Goal: Task Accomplishment & Management: Manage account settings

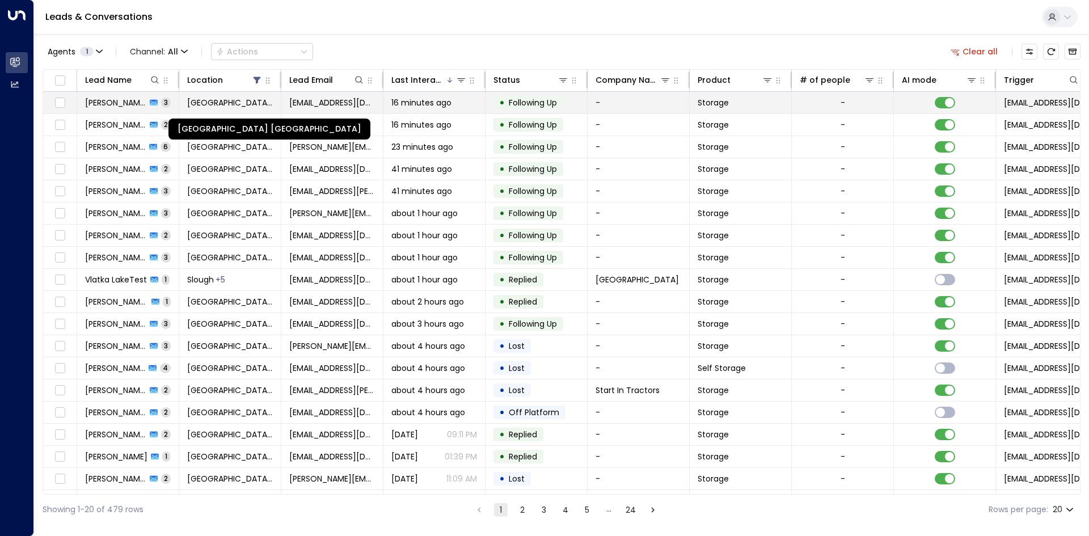
click at [212, 105] on span "Space Station Shrewsbury" at bounding box center [230, 102] width 86 height 11
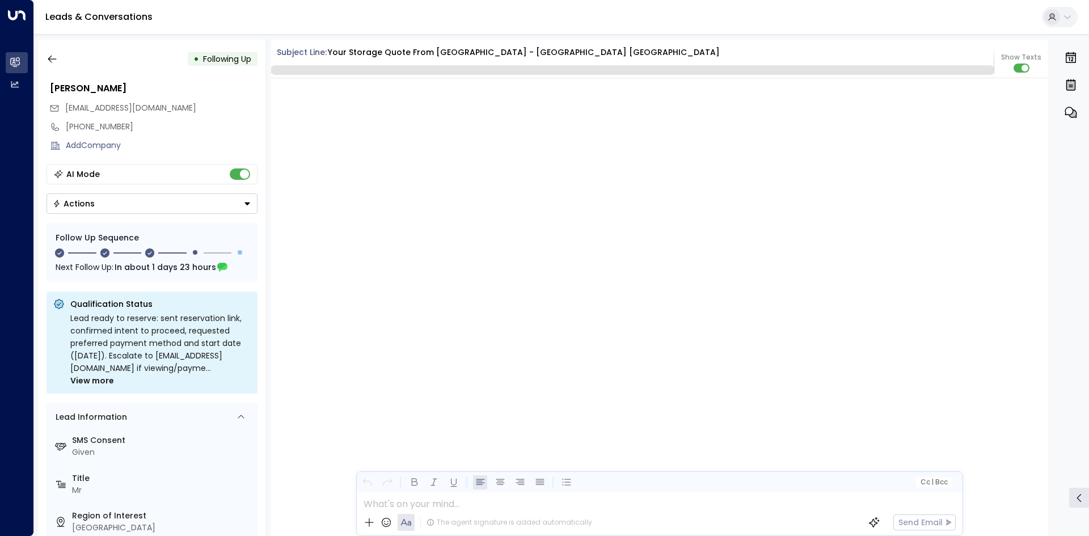
scroll to position [1167, 0]
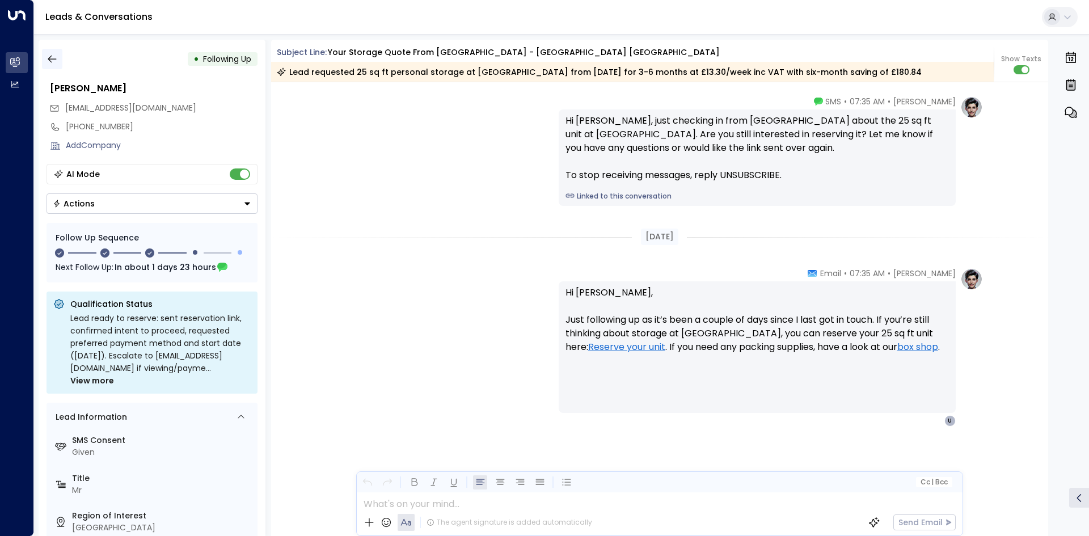
click at [53, 51] on button "button" at bounding box center [52, 59] width 20 height 20
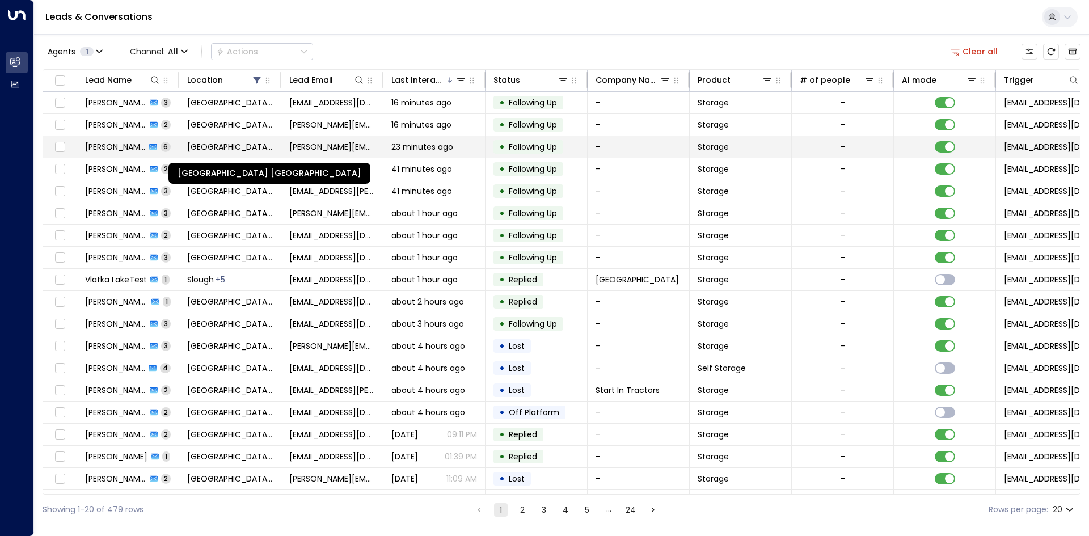
click at [187, 143] on td "Space Station Shrewsbury" at bounding box center [230, 147] width 102 height 22
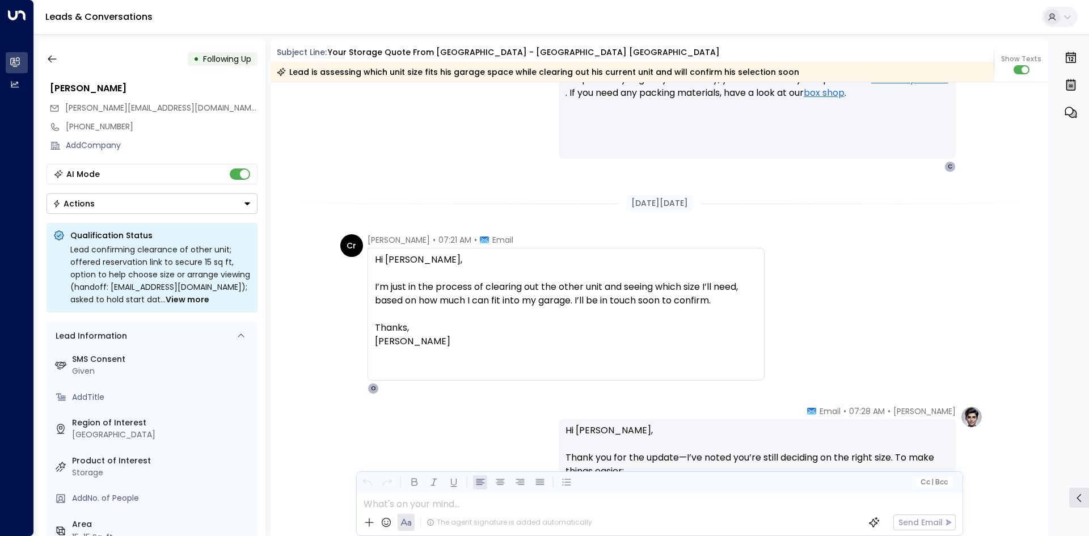
scroll to position [1428, 0]
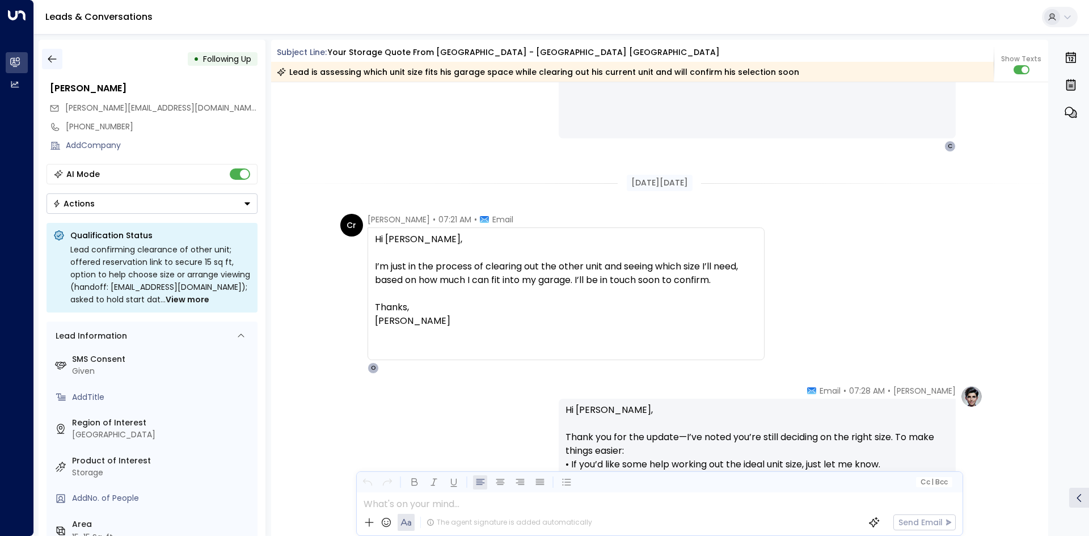
click at [48, 62] on icon "button" at bounding box center [51, 58] width 11 height 11
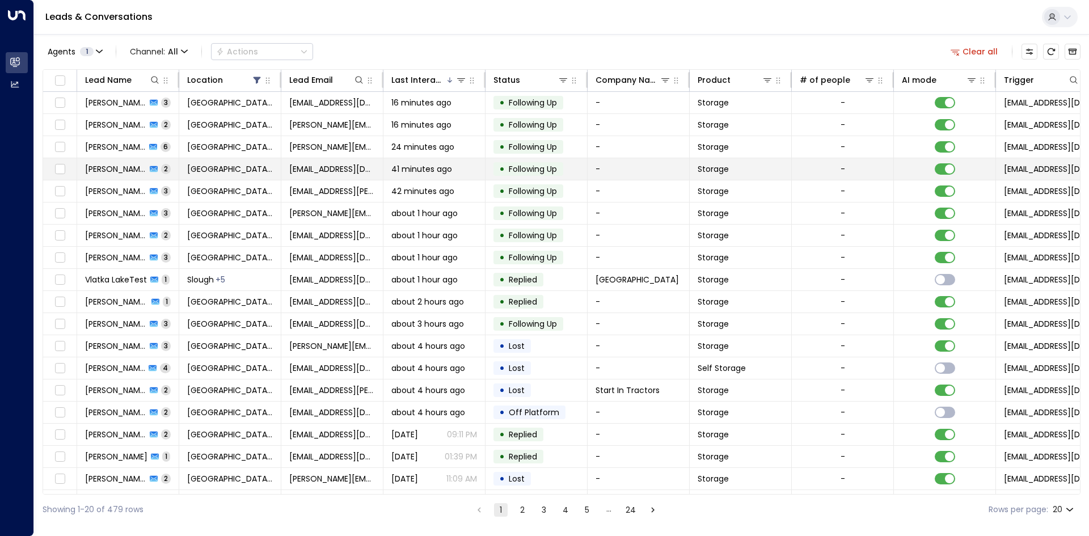
click at [290, 179] on td "paulmoorecraig@gmail.com" at bounding box center [332, 169] width 102 height 22
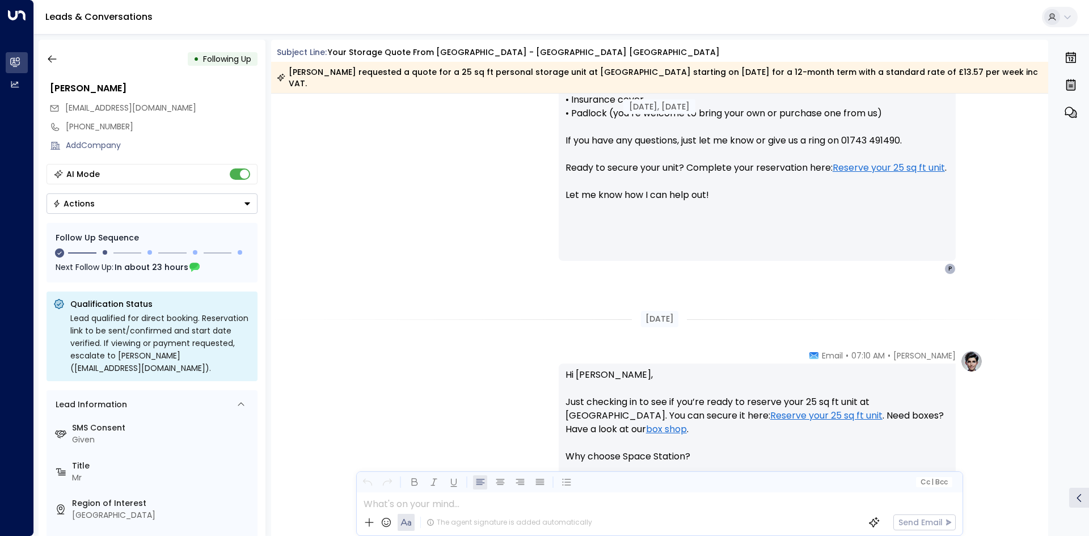
scroll to position [928, 0]
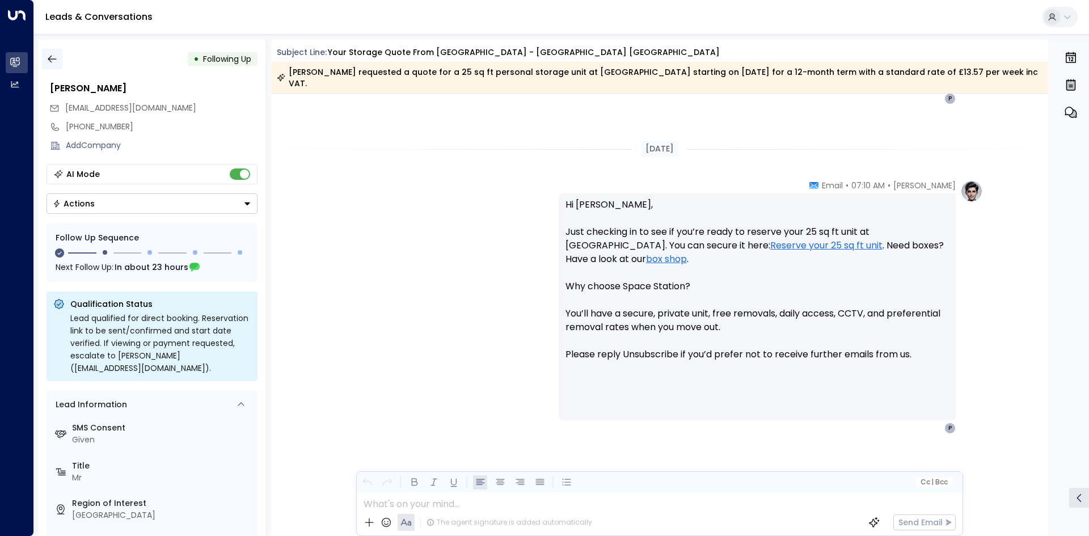
click at [52, 52] on button "button" at bounding box center [52, 59] width 20 height 20
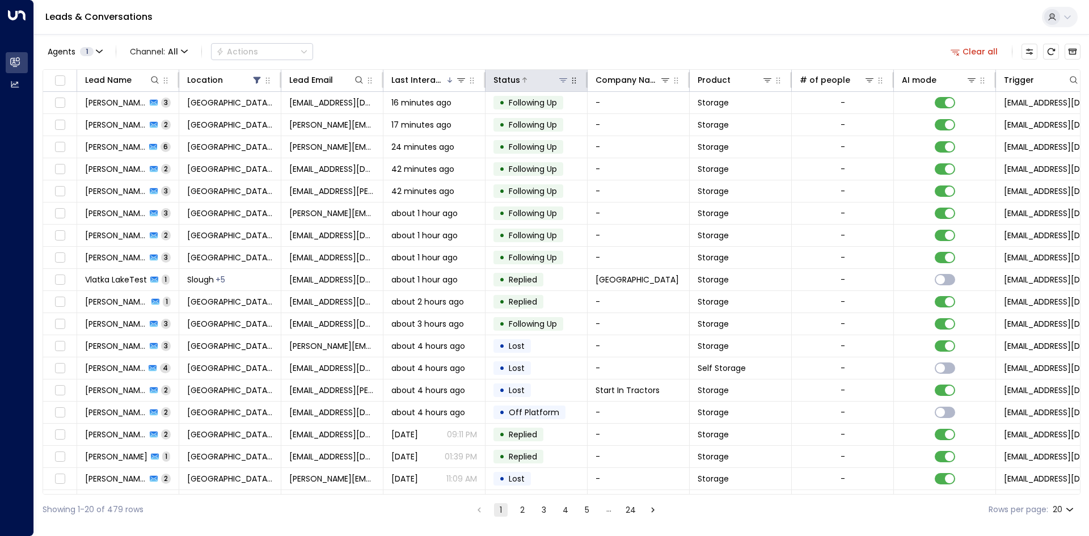
click at [564, 81] on icon at bounding box center [563, 80] width 8 height 4
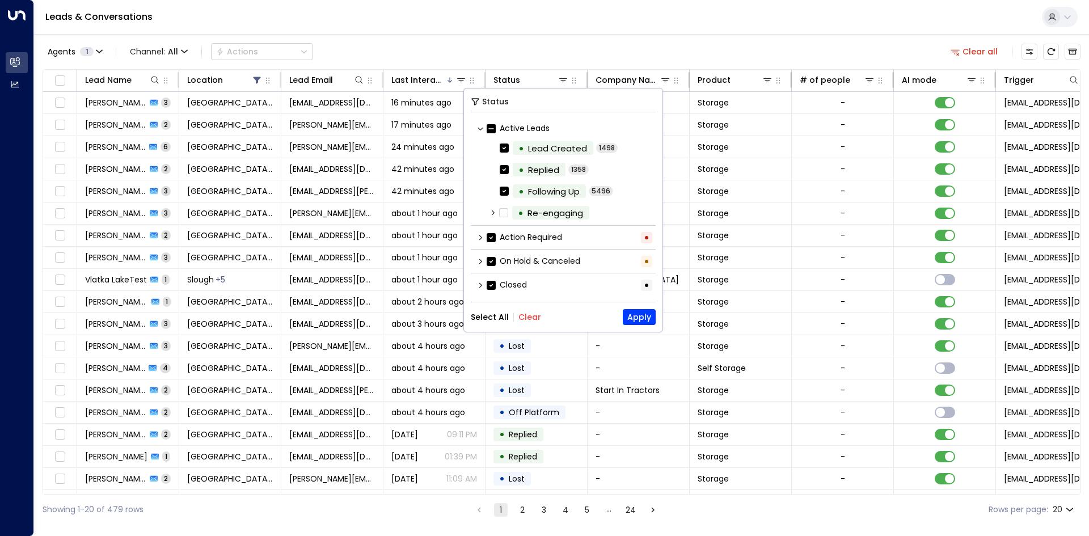
click at [526, 318] on button "Clear" at bounding box center [529, 316] width 23 height 9
click at [630, 318] on button "Apply" at bounding box center [639, 317] width 33 height 16
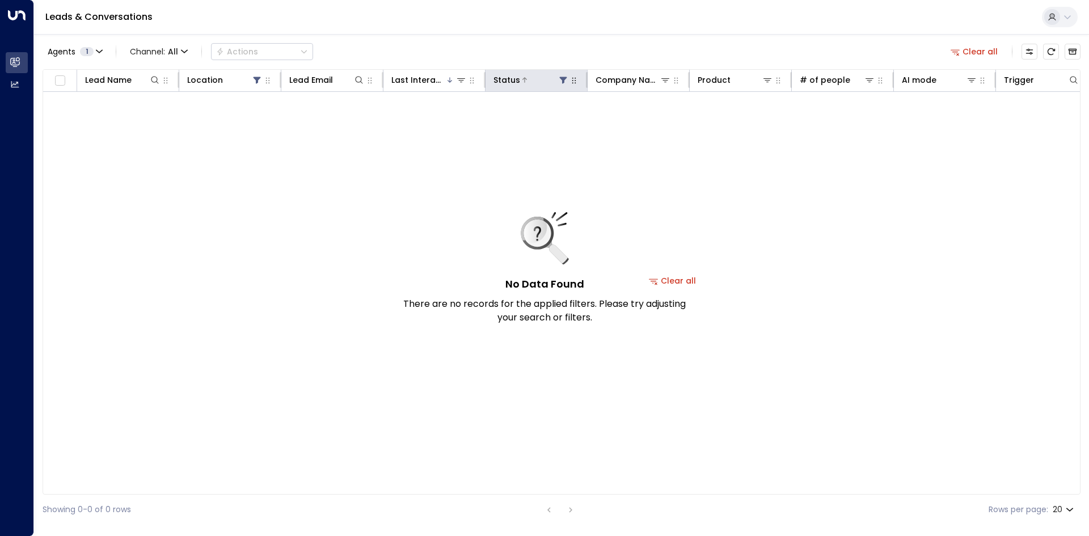
click at [562, 84] on icon at bounding box center [562, 79] width 9 height 9
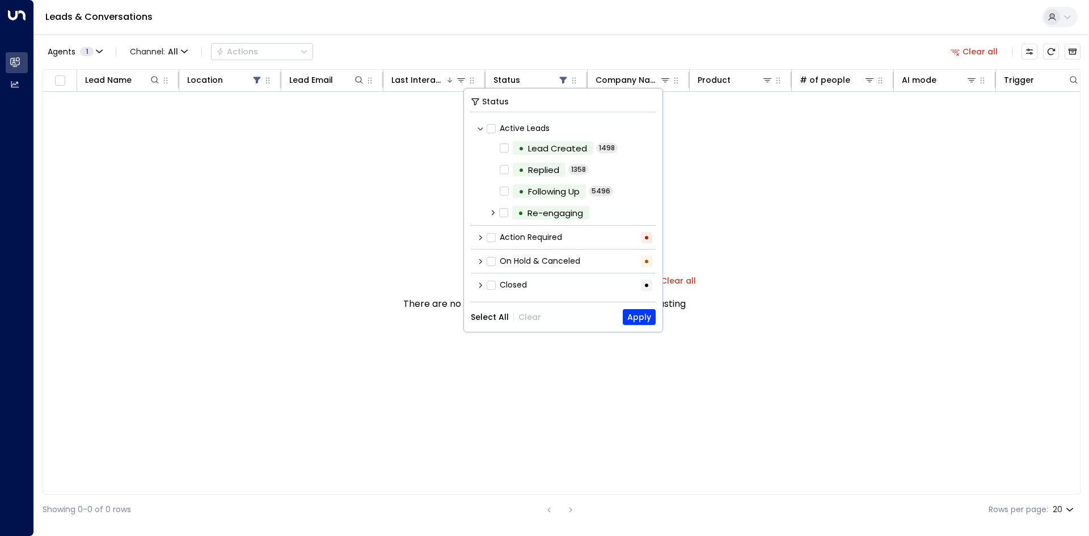
click at [491, 253] on div "On Hold & Canceled •" at bounding box center [563, 261] width 185 height 19
click at [650, 323] on button "Apply" at bounding box center [639, 317] width 33 height 16
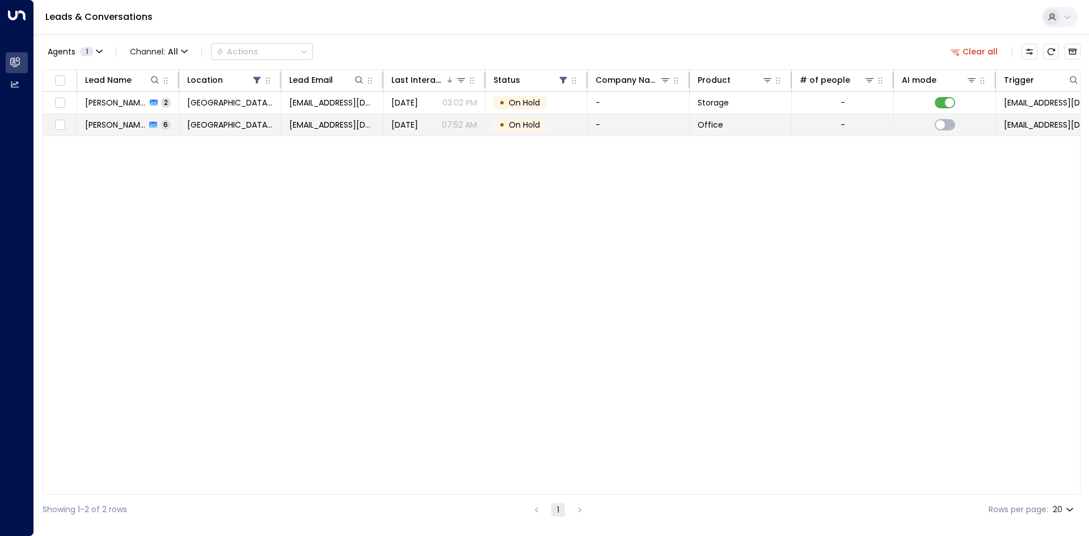
click at [816, 128] on td "-" at bounding box center [843, 125] width 102 height 22
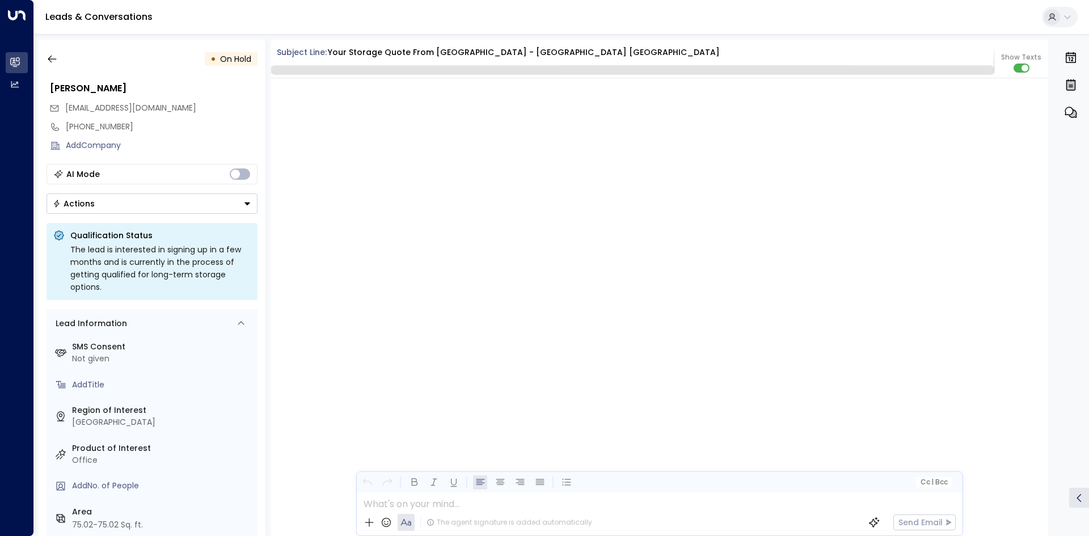
scroll to position [2066, 0]
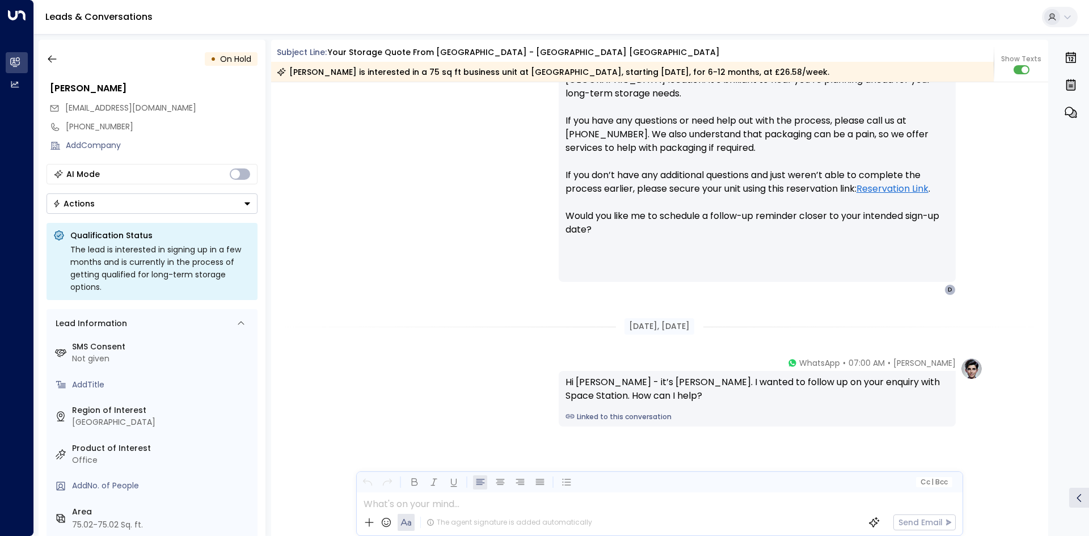
click at [120, 203] on button "Actions" at bounding box center [151, 203] width 211 height 20
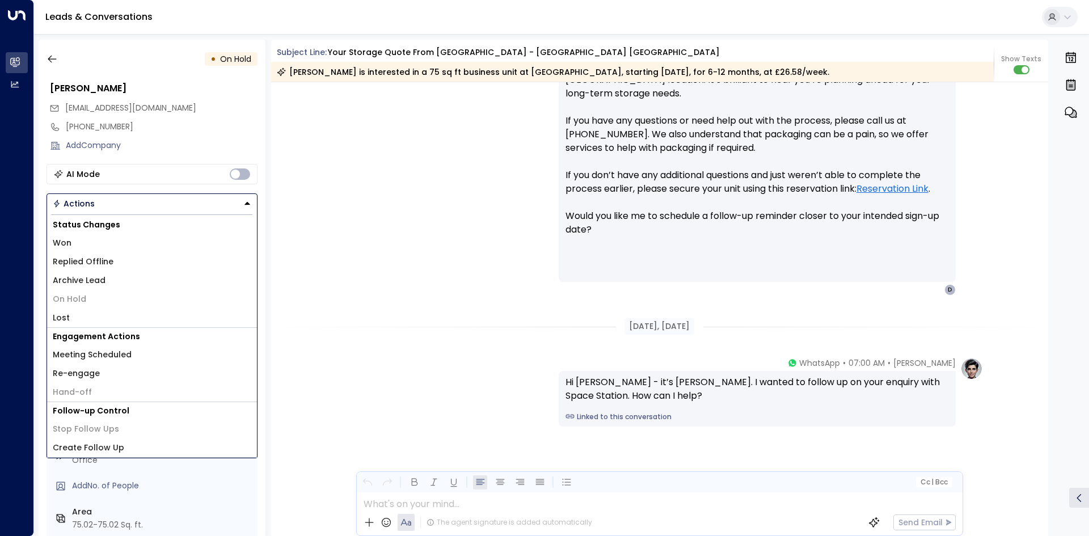
click at [143, 265] on li "Replied Offline" at bounding box center [152, 261] width 210 height 19
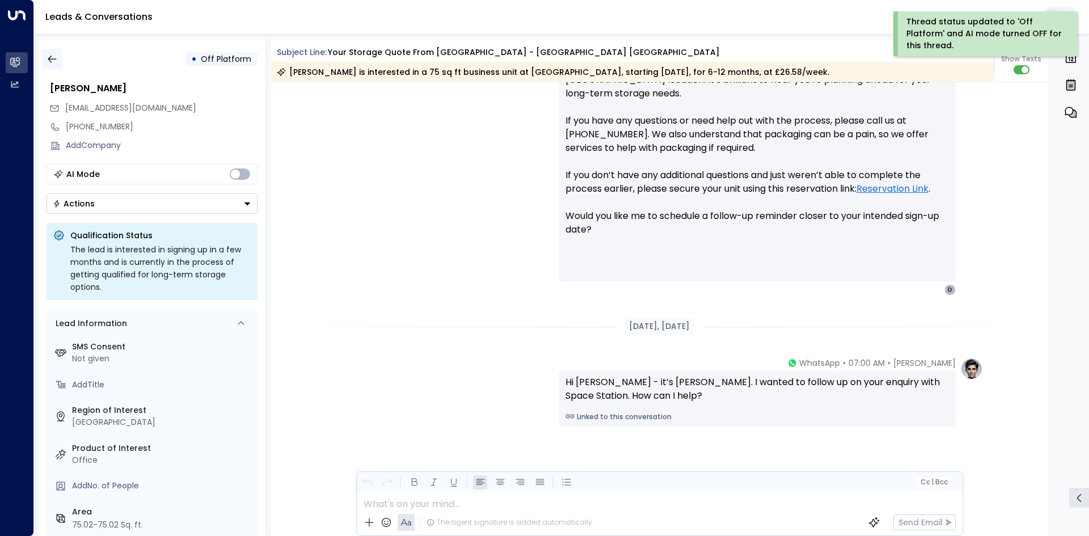
click at [46, 58] on icon "button" at bounding box center [51, 58] width 11 height 11
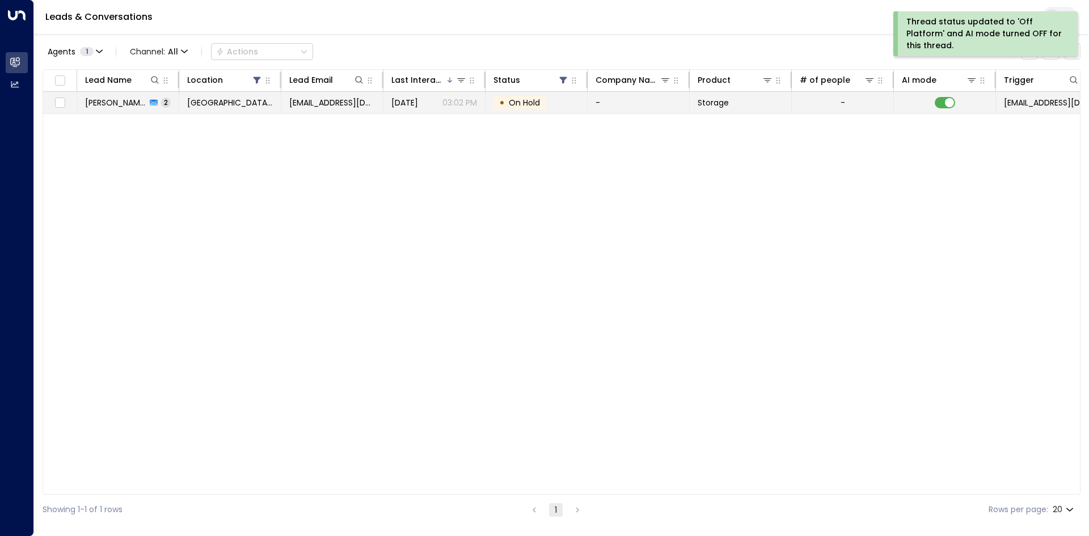
click at [509, 112] on td "• On Hold" at bounding box center [536, 103] width 102 height 22
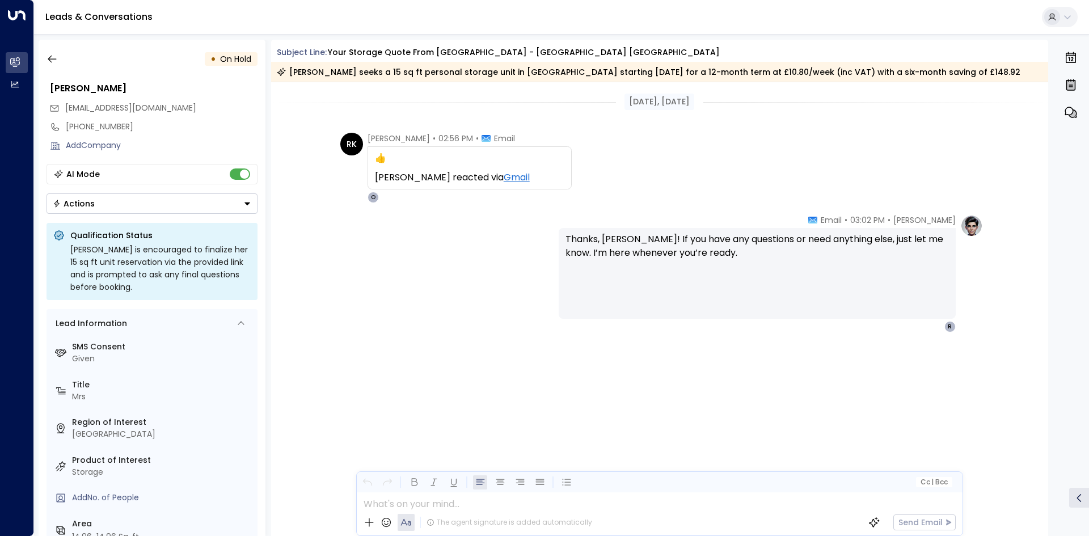
click at [66, 59] on div "• On Hold" at bounding box center [151, 59] width 211 height 20
click at [56, 59] on icon "button" at bounding box center [52, 59] width 9 height 7
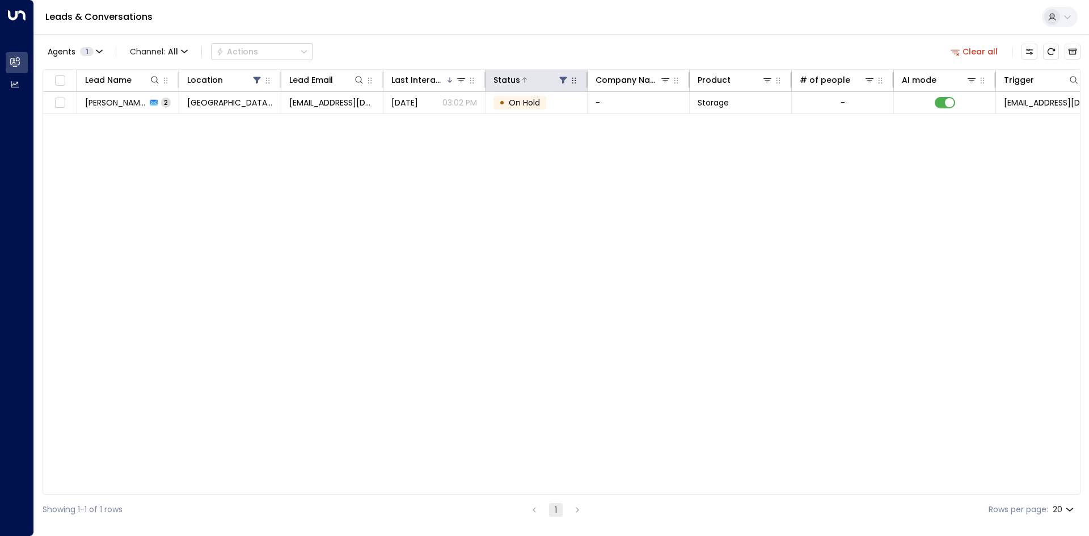
click at [564, 78] on icon at bounding box center [563, 80] width 7 height 7
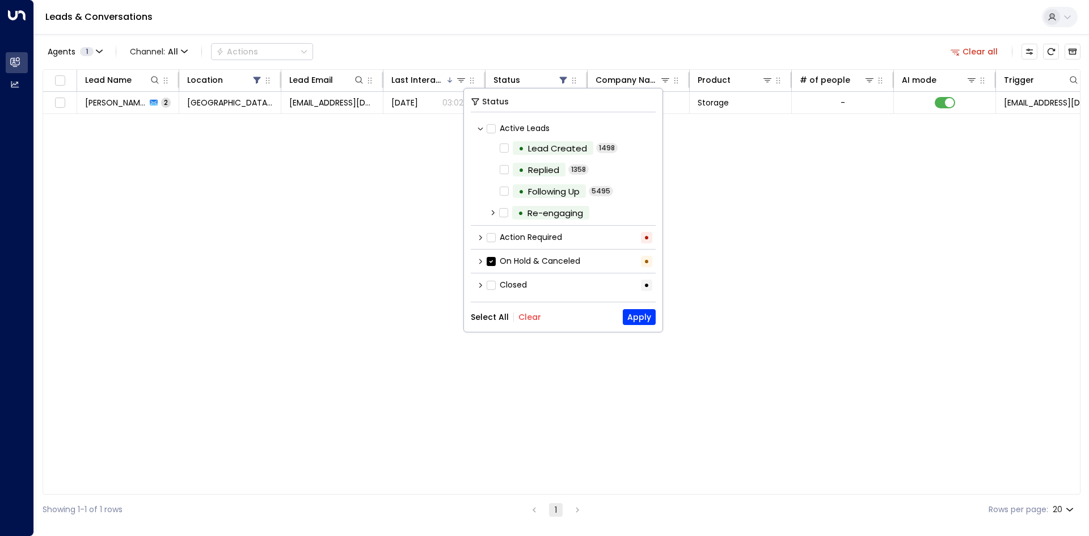
click at [480, 261] on icon at bounding box center [480, 261] width 7 height 7
click at [479, 261] on icon at bounding box center [480, 261] width 7 height 7
click at [481, 240] on icon at bounding box center [480, 237] width 7 height 7
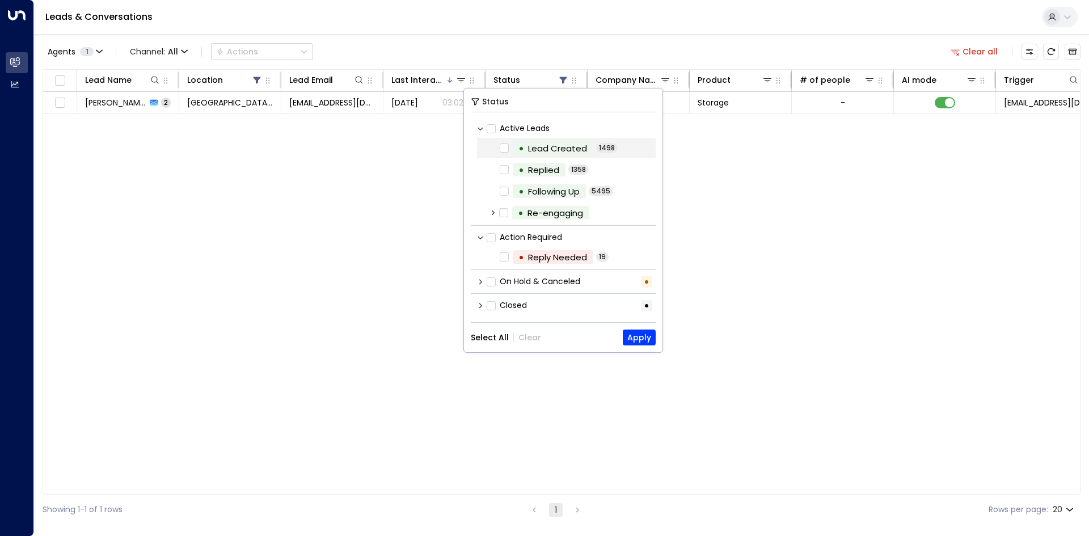
click at [552, 155] on div "• Lead Created 1498" at bounding box center [566, 148] width 179 height 20
click at [301, 213] on div "Lead Name Location Lead Email Last Interacted Status Company Name Product # of …" at bounding box center [562, 281] width 1038 height 425
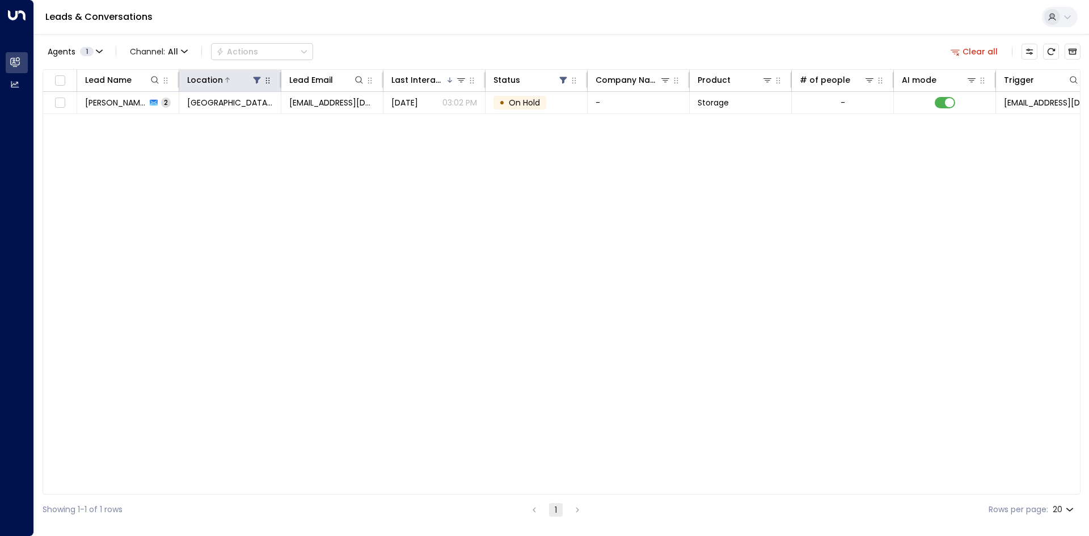
click at [256, 83] on icon at bounding box center [256, 80] width 7 height 7
click at [562, 79] on icon at bounding box center [563, 80] width 7 height 7
click at [565, 74] on div "Status" at bounding box center [530, 80] width 75 height 14
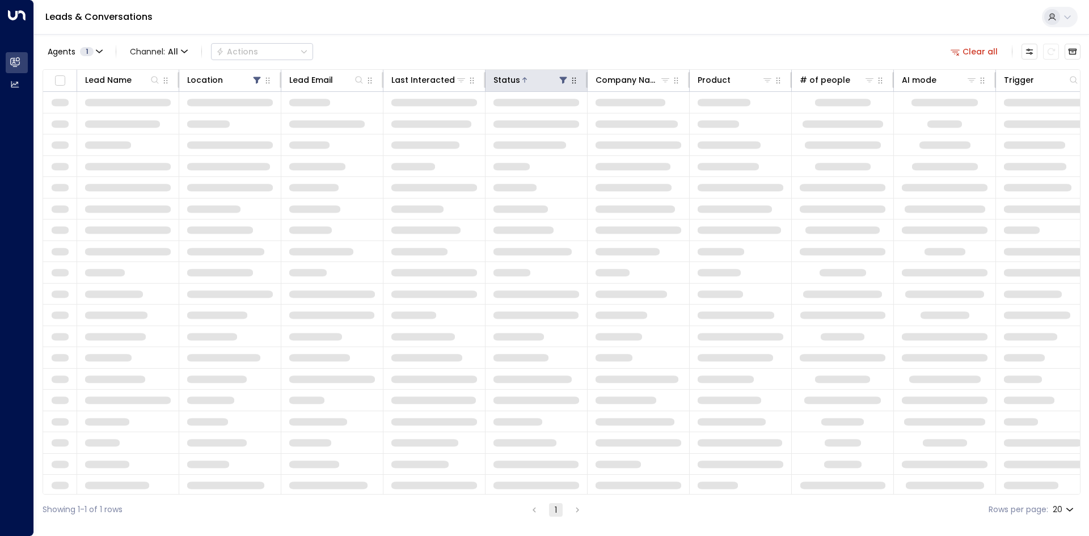
click at [562, 77] on icon at bounding box center [562, 79] width 9 height 9
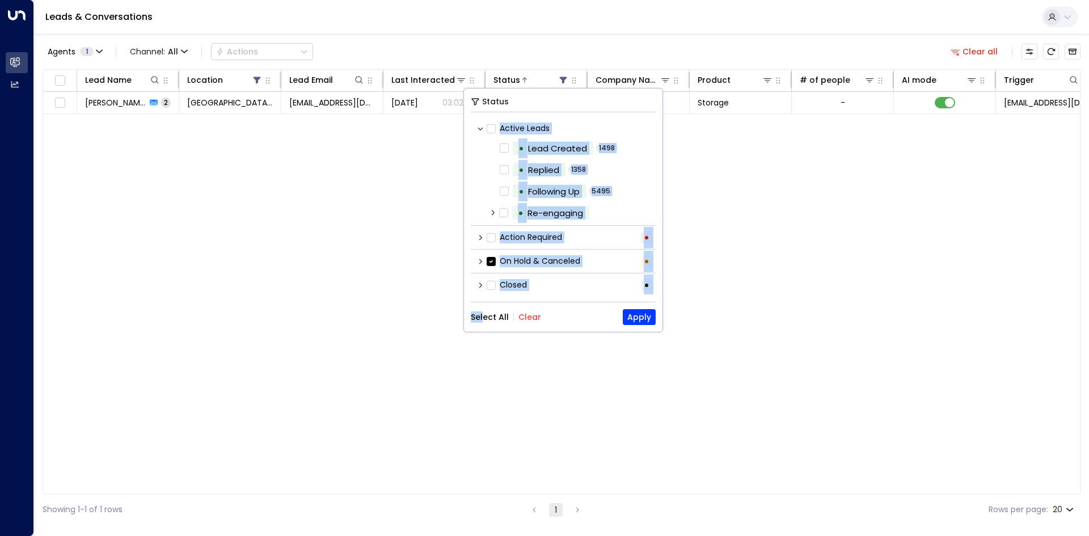
drag, startPoint x: 485, startPoint y: 306, endPoint x: 484, endPoint y: 312, distance: 6.9
click at [484, 309] on div "Status Active Leads • Lead Created 1498 • Replied 1358 • Following Up 5495 • Re…" at bounding box center [563, 209] width 198 height 243
click at [484, 314] on button "Select All" at bounding box center [490, 316] width 38 height 9
click at [630, 318] on button "Apply" at bounding box center [639, 317] width 33 height 16
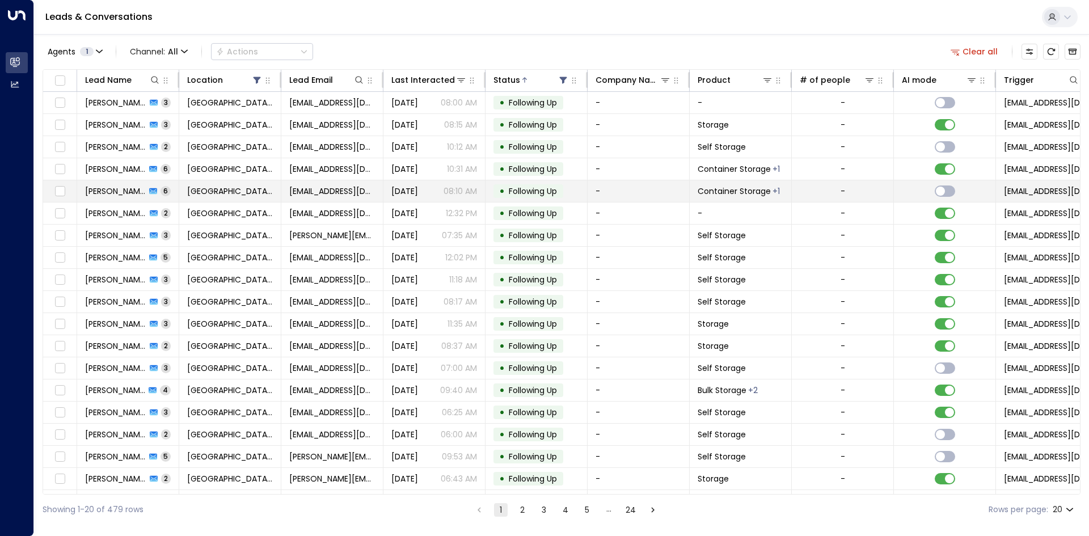
click at [196, 200] on td "Space Station Shrewsbury" at bounding box center [230, 191] width 102 height 22
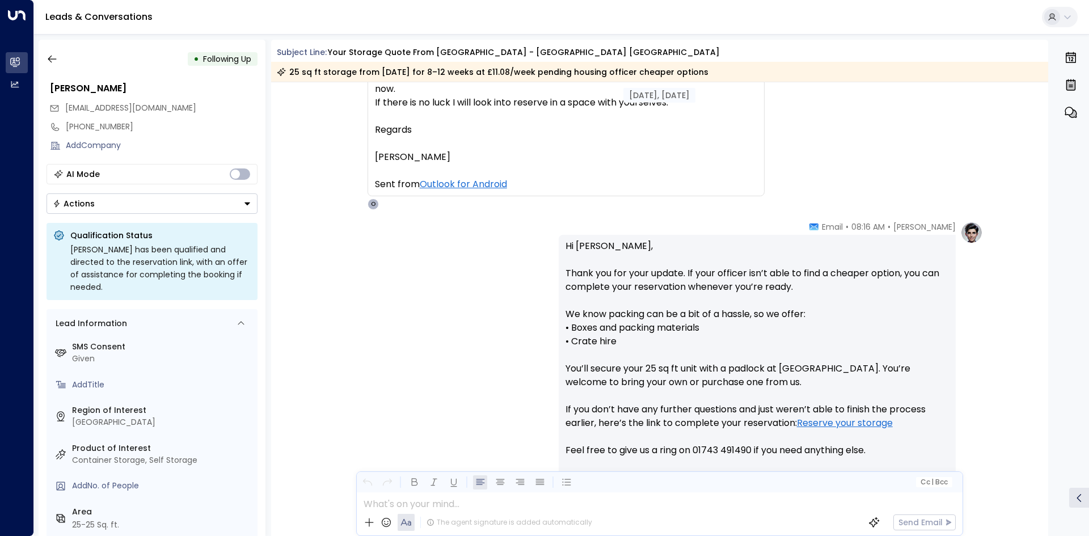
scroll to position [879, 0]
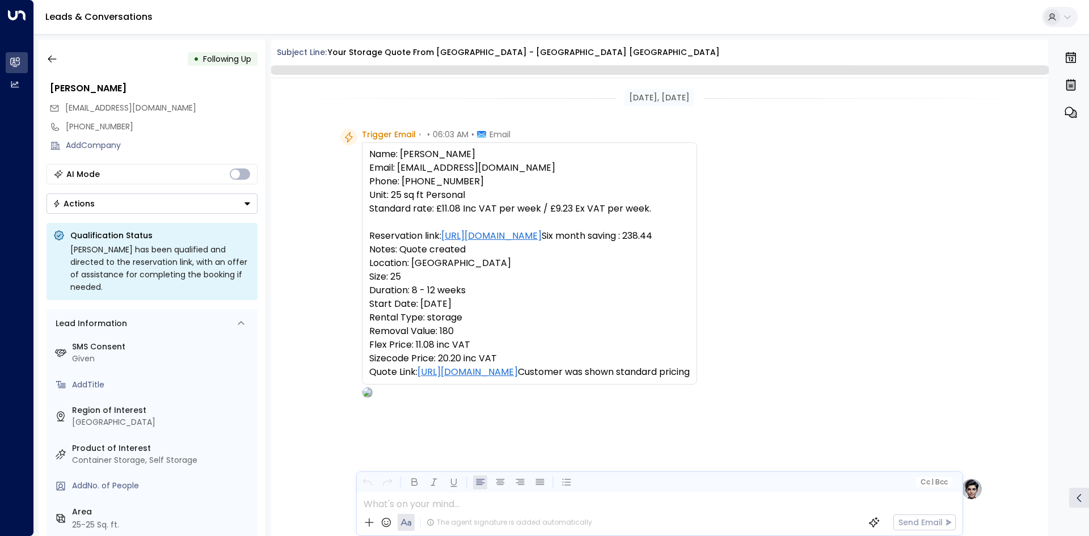
scroll to position [1930, 0]
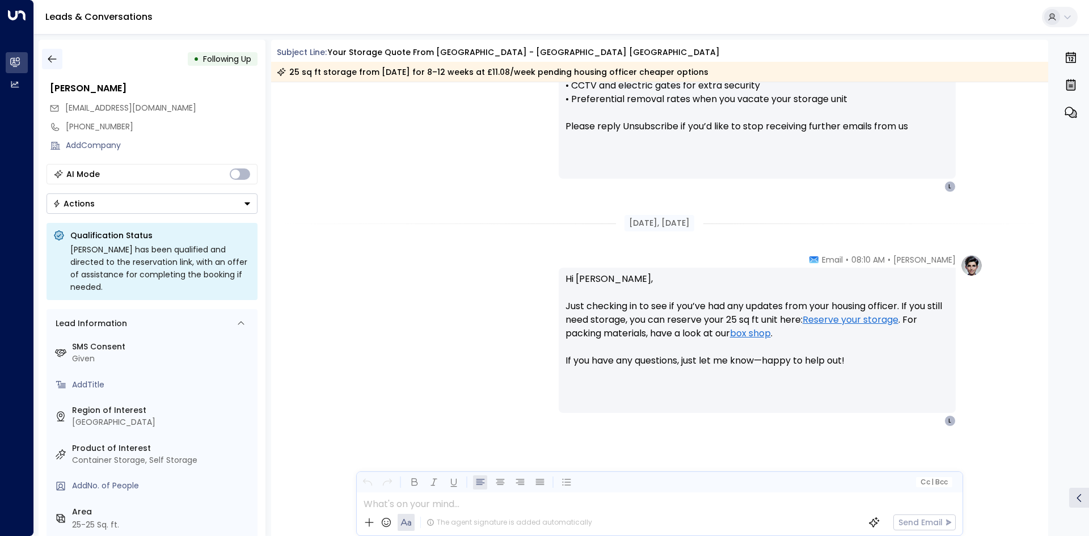
click at [46, 58] on icon "button" at bounding box center [51, 58] width 11 height 11
click at [52, 60] on icon "button" at bounding box center [51, 58] width 11 height 11
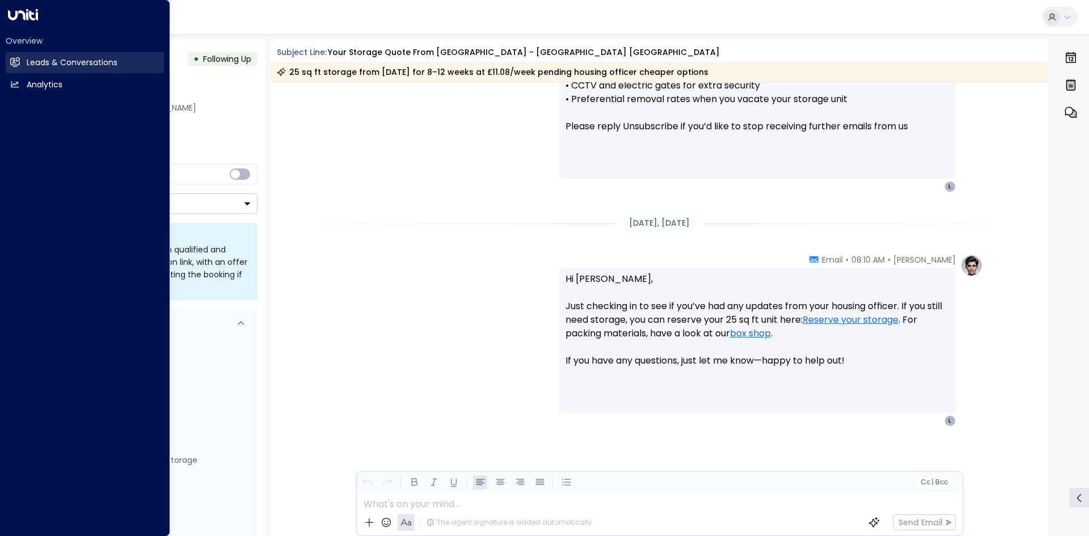
click at [11, 65] on icon at bounding box center [15, 62] width 10 height 10
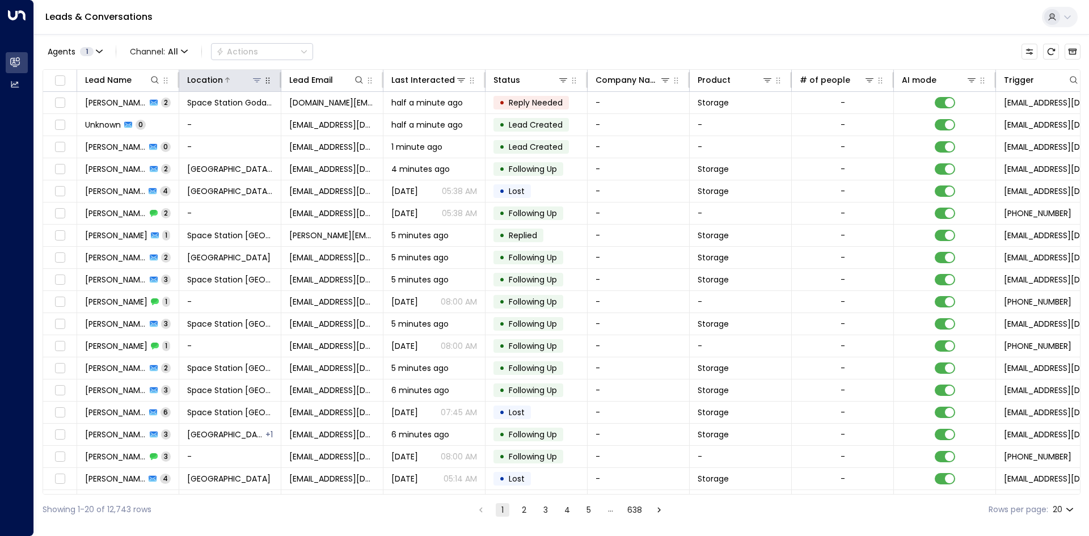
click at [257, 84] on icon at bounding box center [256, 79] width 9 height 9
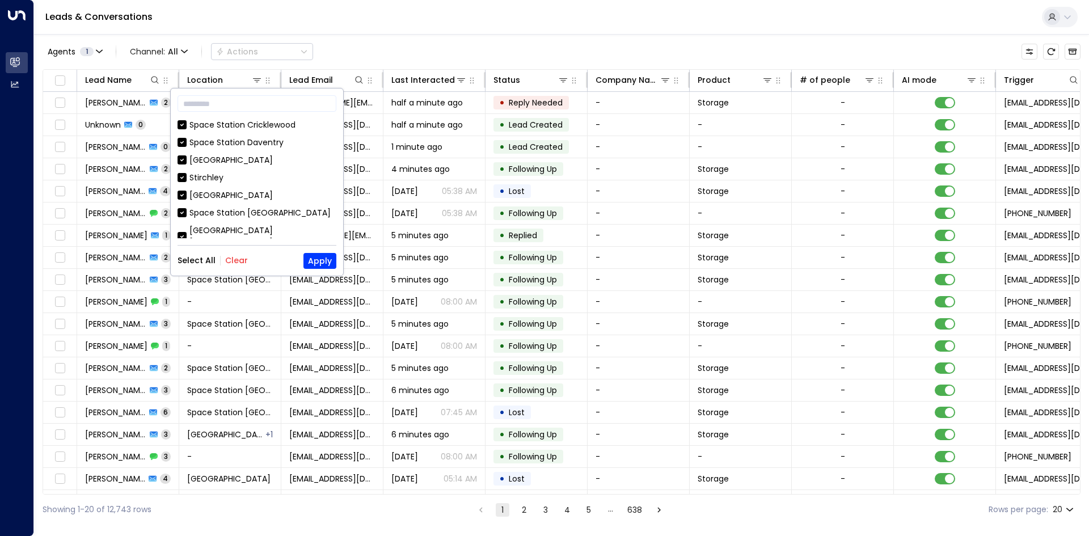
click at [226, 265] on button "Clear" at bounding box center [236, 260] width 23 height 9
click at [241, 227] on div "Space Station Shrewsbury" at bounding box center [262, 237] width 147 height 24
click at [334, 270] on div "​ Space Station Cricklewood Space Station Daventry Space Station Isleworth Stir…" at bounding box center [257, 181] width 172 height 187
click at [334, 264] on button "Apply" at bounding box center [319, 261] width 33 height 16
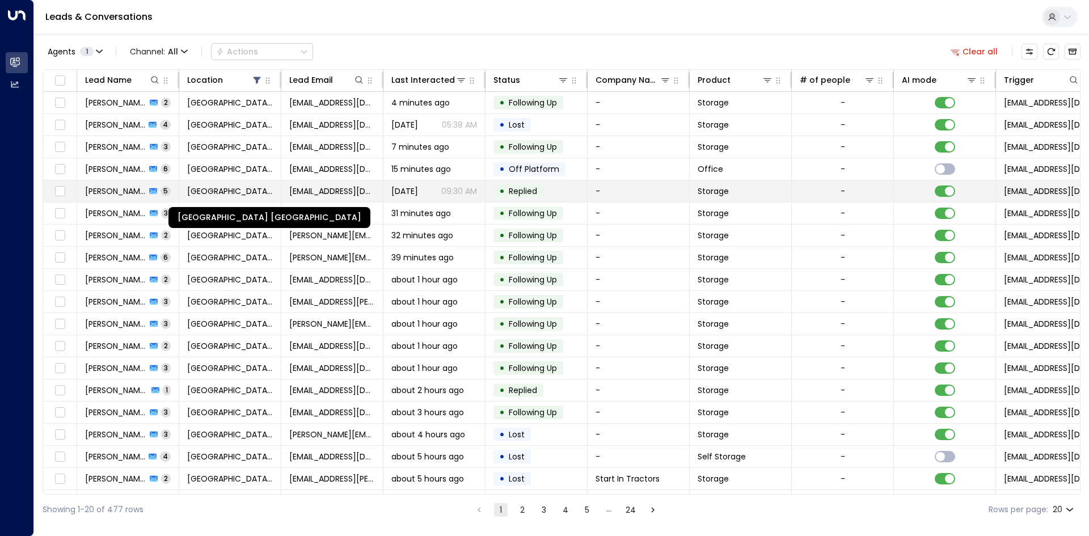
click at [198, 186] on span "Space Station Shrewsbury" at bounding box center [230, 190] width 86 height 11
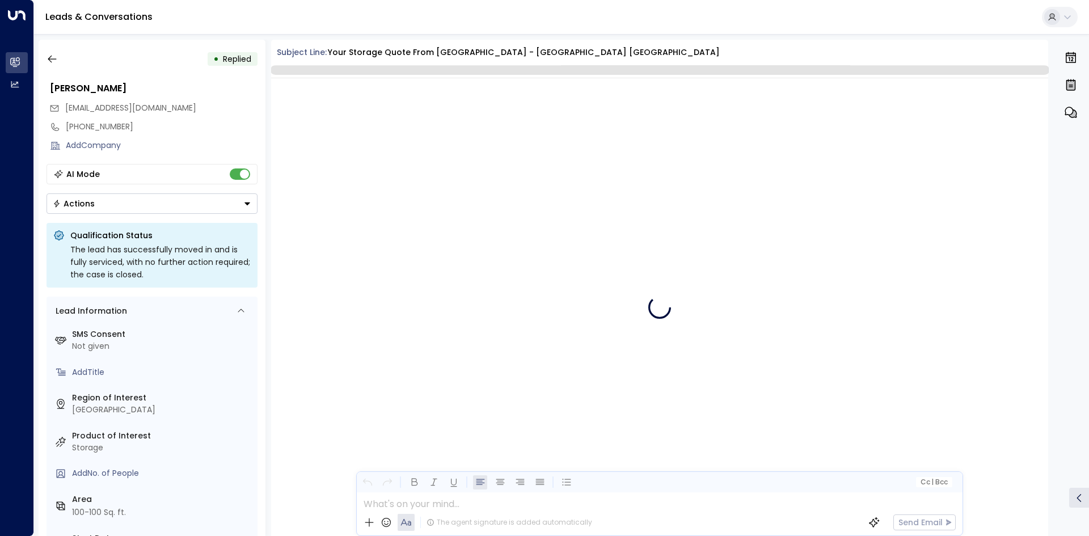
scroll to position [2018, 0]
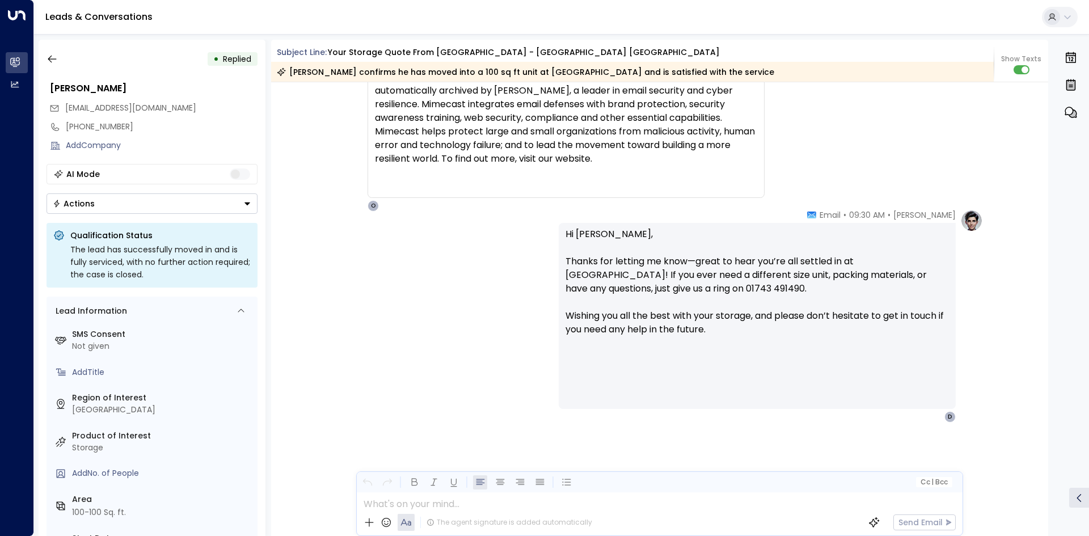
click at [196, 205] on button "Actions" at bounding box center [151, 203] width 211 height 20
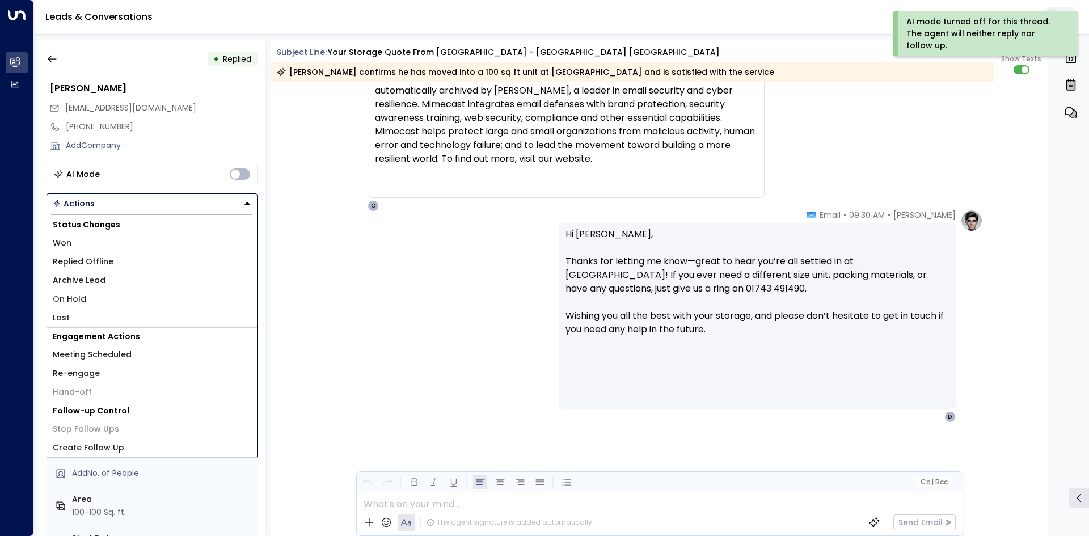
click at [99, 269] on li "Replied Offline" at bounding box center [152, 261] width 210 height 19
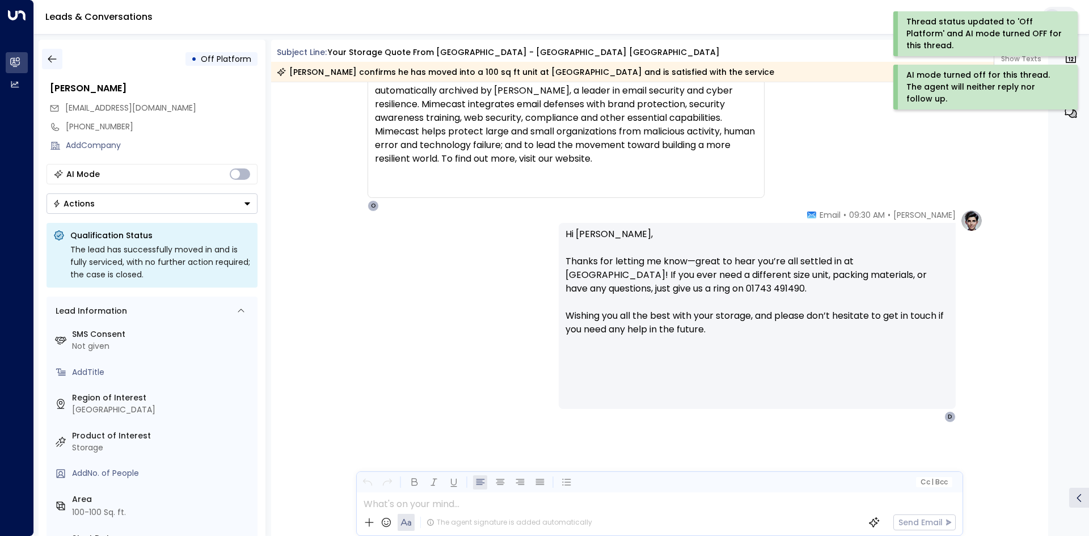
click at [54, 58] on icon "button" at bounding box center [51, 58] width 11 height 11
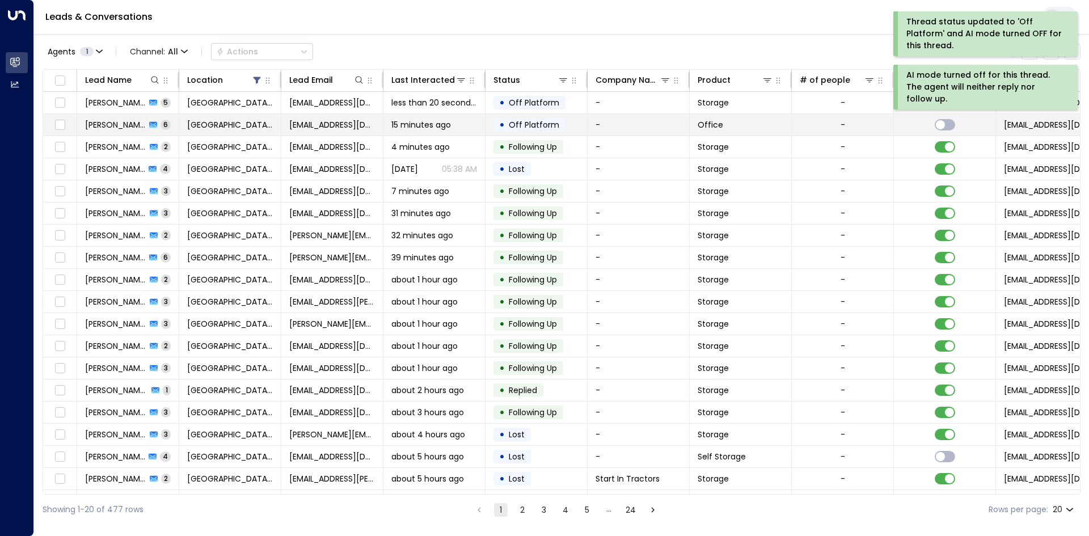
click at [162, 136] on tr "Daniel Corfield 6 Space Station Shrewsbury danielcorfield20@yahoo.com 15 minute…" at bounding box center [672, 125] width 1259 height 22
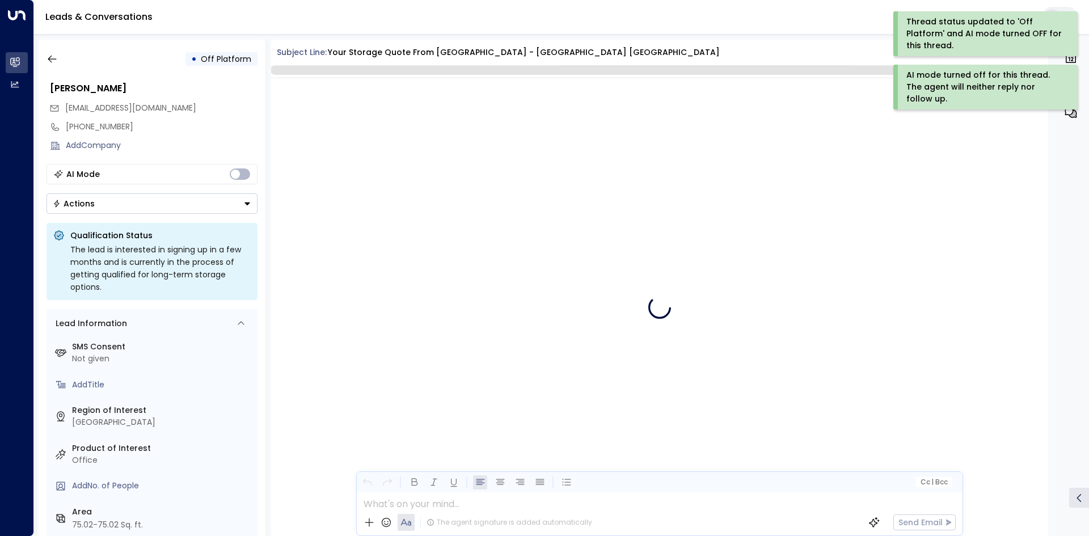
scroll to position [1823, 0]
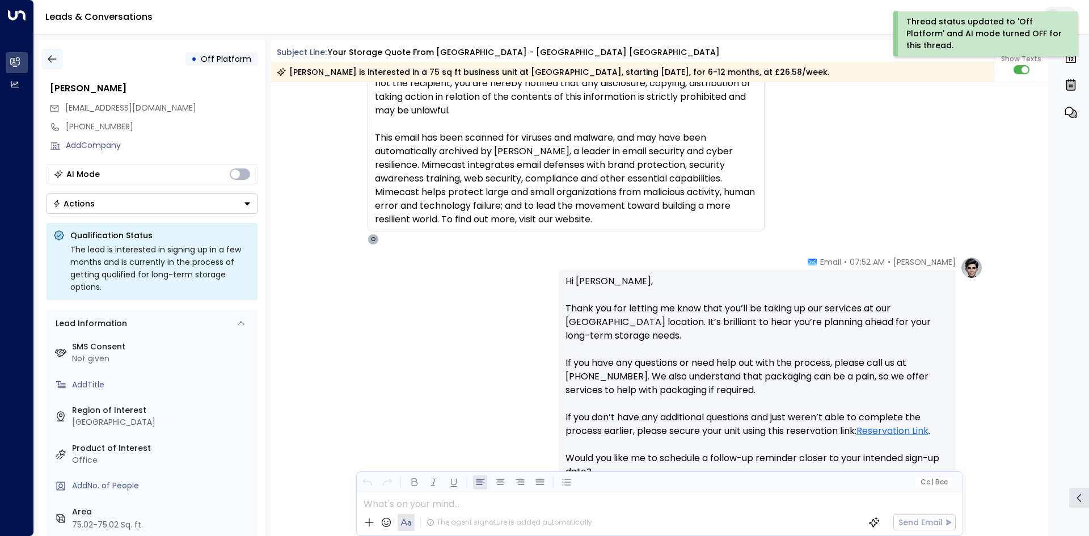
click at [56, 58] on icon "button" at bounding box center [51, 58] width 11 height 11
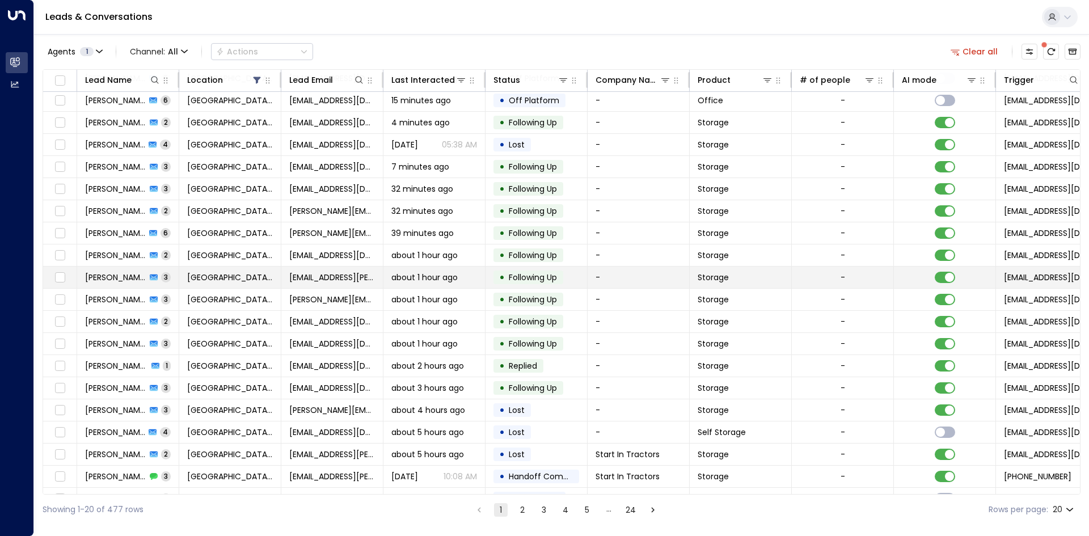
scroll to position [44, 0]
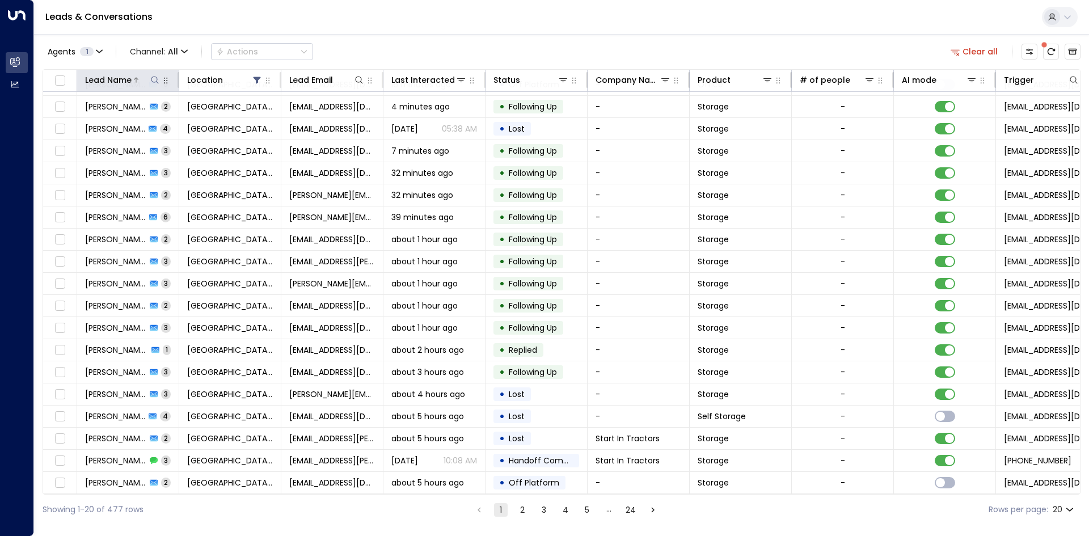
click at [155, 77] on icon at bounding box center [154, 79] width 7 height 7
type input "*****"
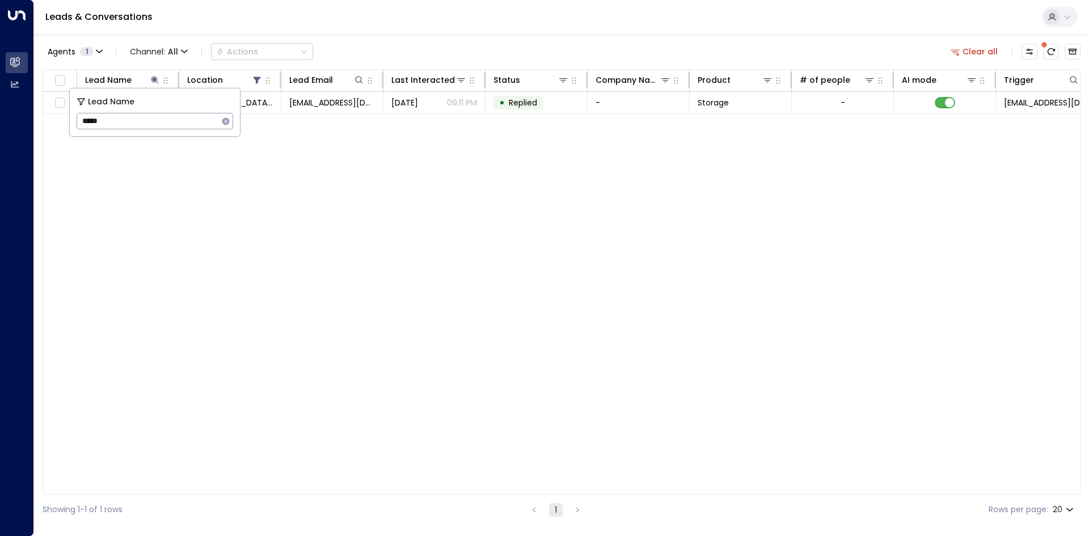
click at [307, 42] on div "Agents 1 Channel: All Actions" at bounding box center [178, 51] width 270 height 23
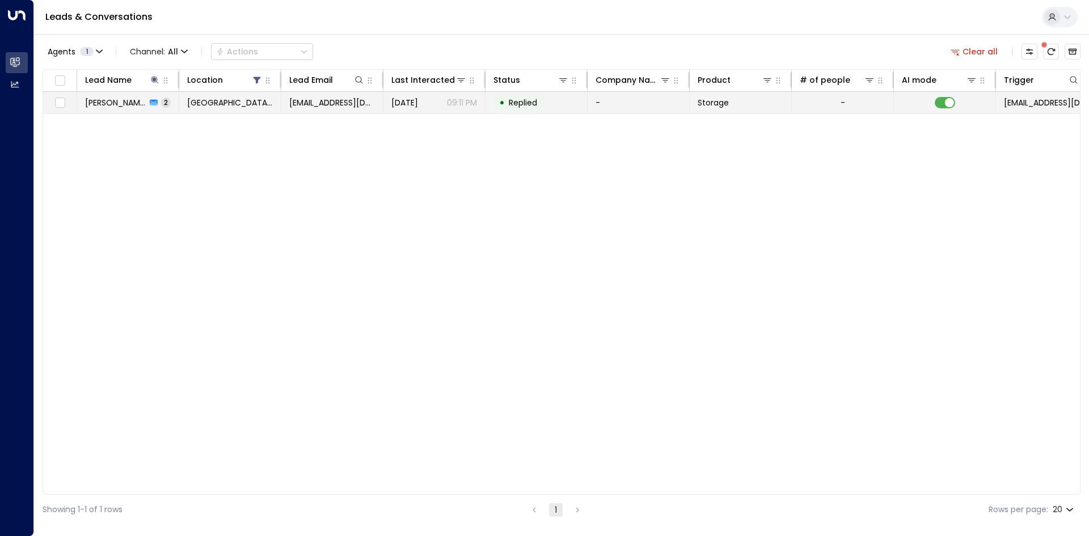
click at [240, 111] on td "Space Station Shrewsbury" at bounding box center [230, 103] width 102 height 22
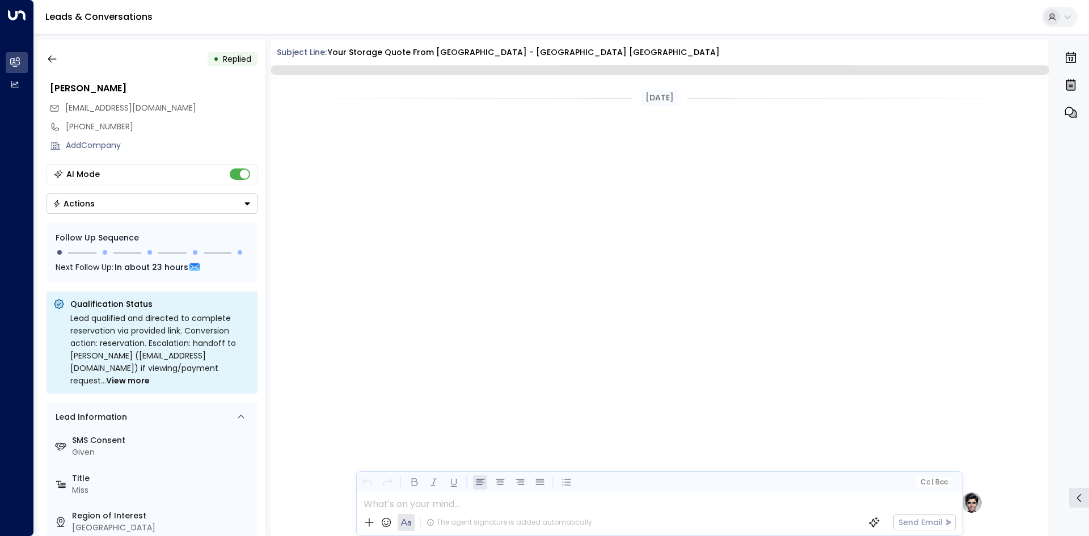
scroll to position [942, 0]
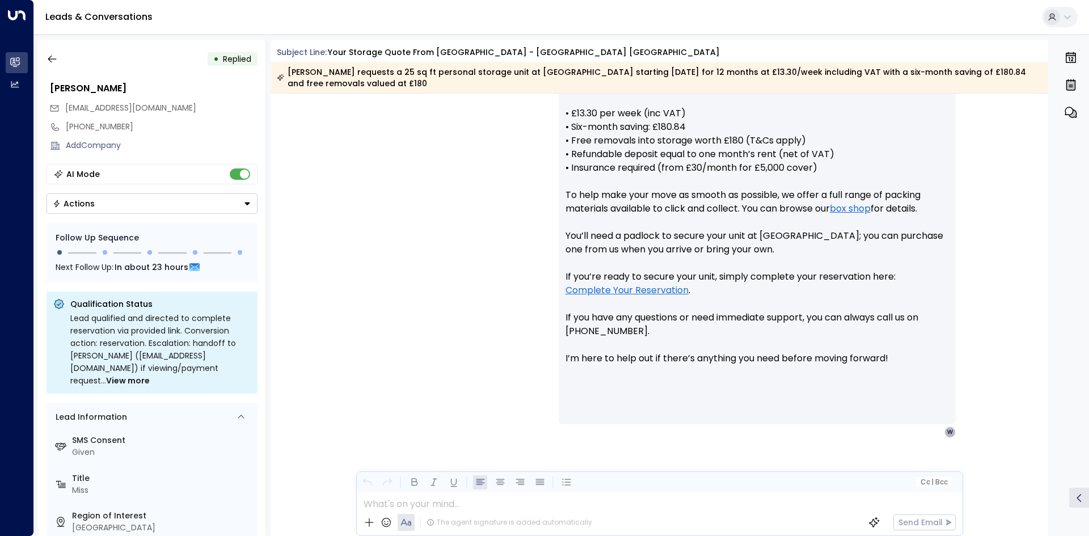
click at [136, 215] on div "• Replied Anna Lacks willothewisp21@hotmail.com +447848683606 Add Company AI Mo…" at bounding box center [152, 288] width 227 height 496
click at [125, 209] on button "Actions" at bounding box center [151, 203] width 211 height 20
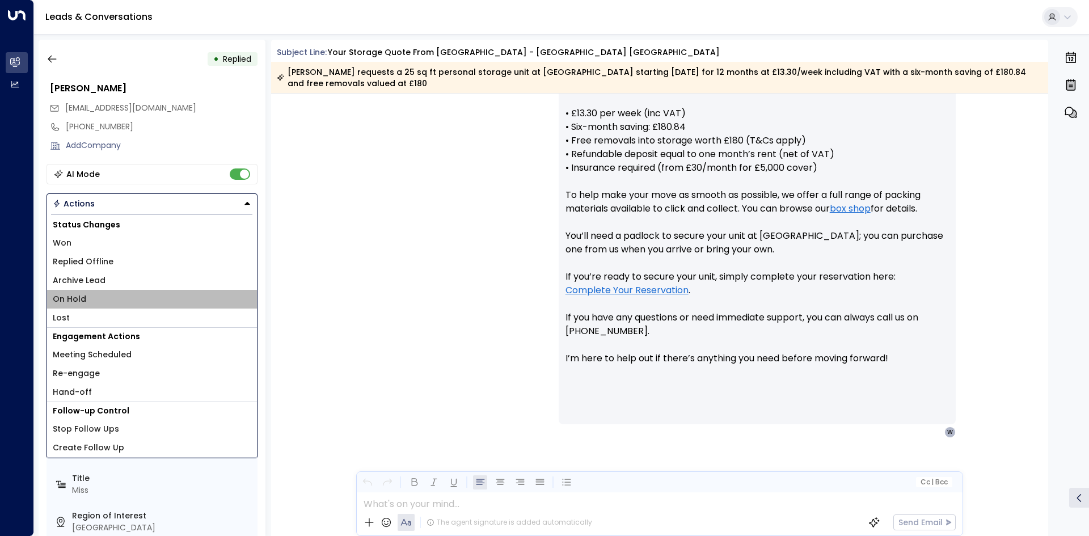
click at [96, 306] on li "On Hold" at bounding box center [152, 299] width 210 height 19
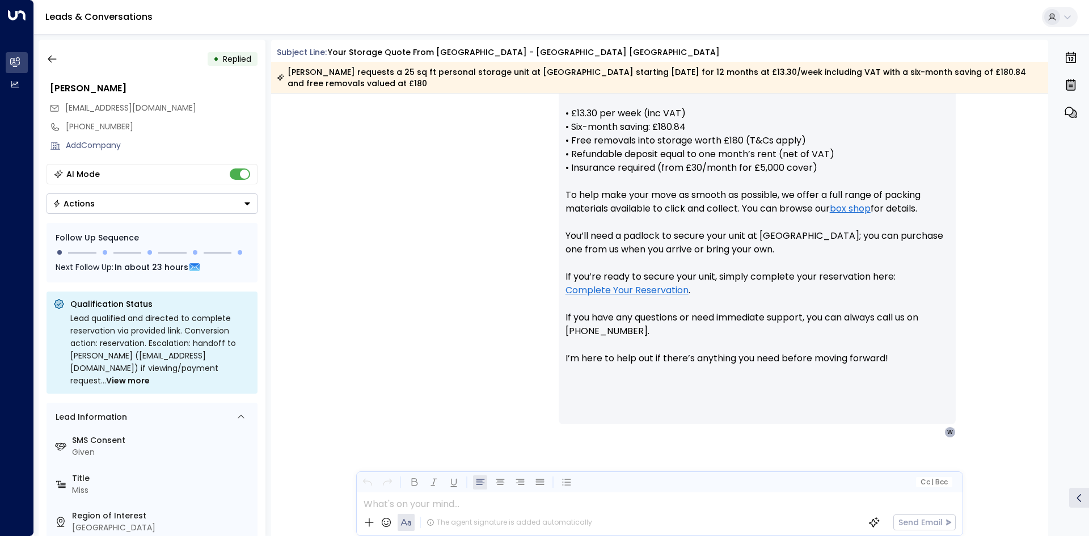
click at [356, 287] on div "Olivia Parker • 09:11 PM • Email Hi Anna, Thank you for your interest in our Sh…" at bounding box center [659, 228] width 646 height 417
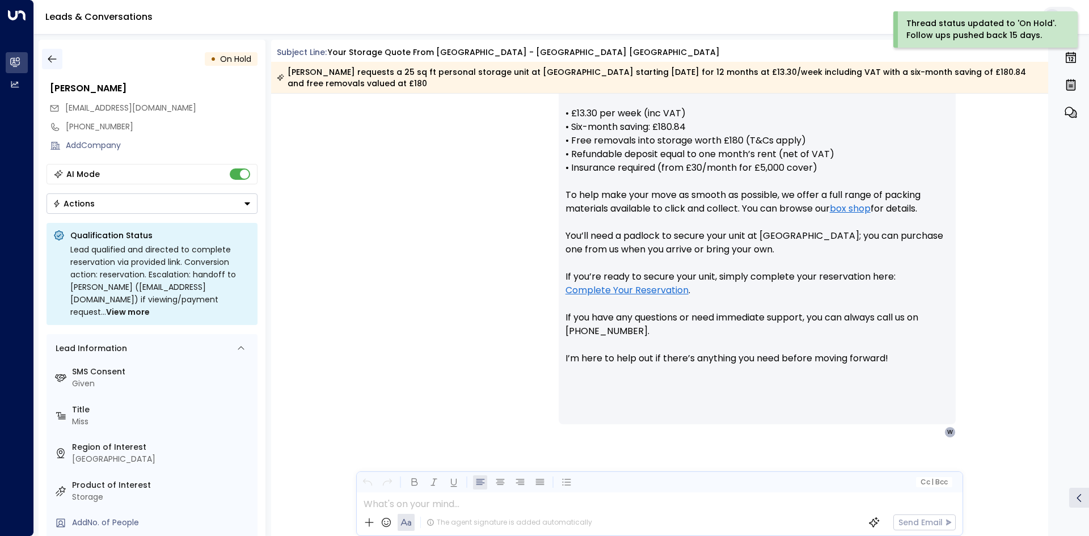
click at [46, 61] on icon "button" at bounding box center [51, 58] width 11 height 11
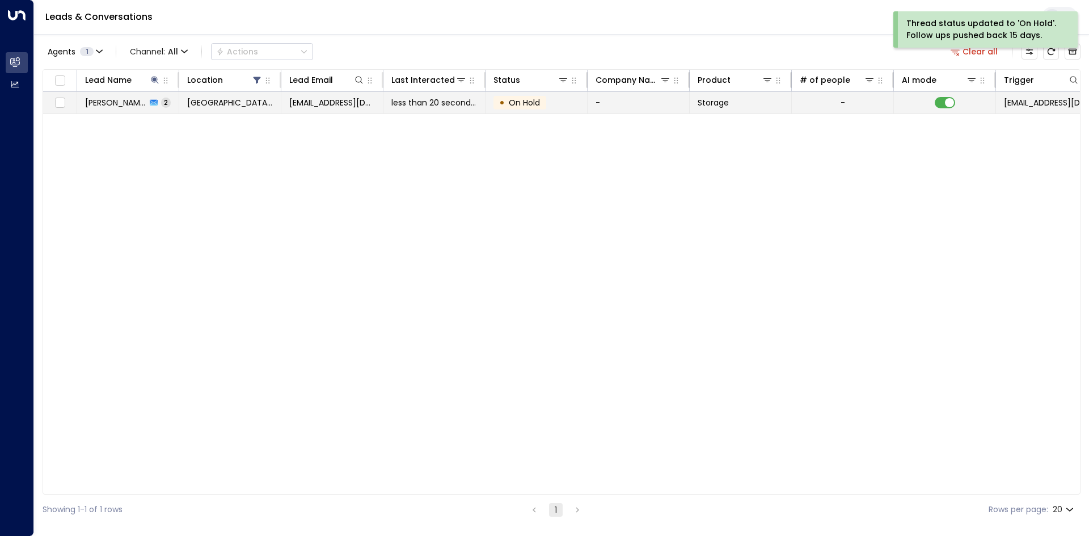
click at [139, 109] on td "Anna Lacks 2" at bounding box center [128, 103] width 102 height 22
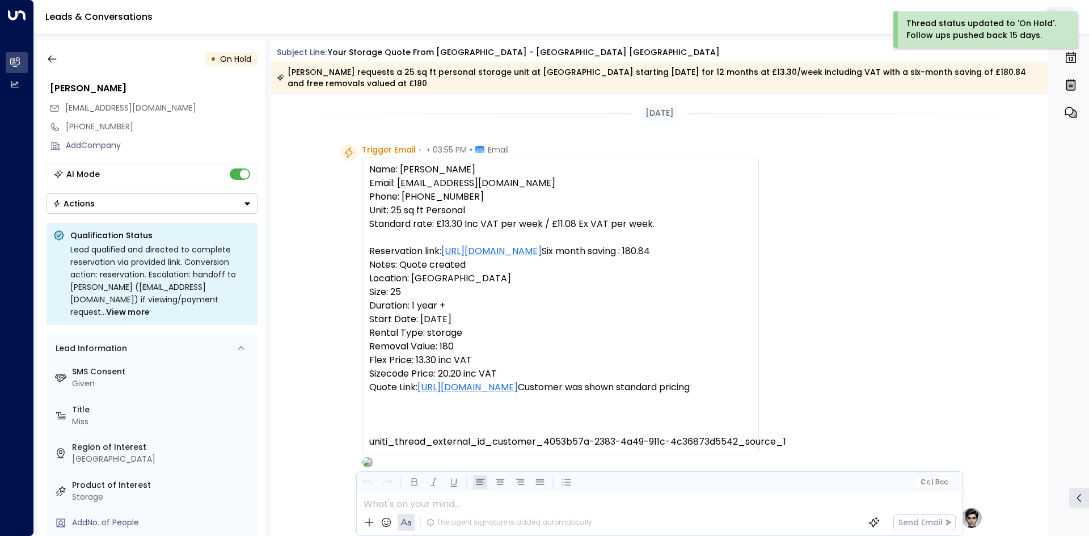
scroll to position [726, 0]
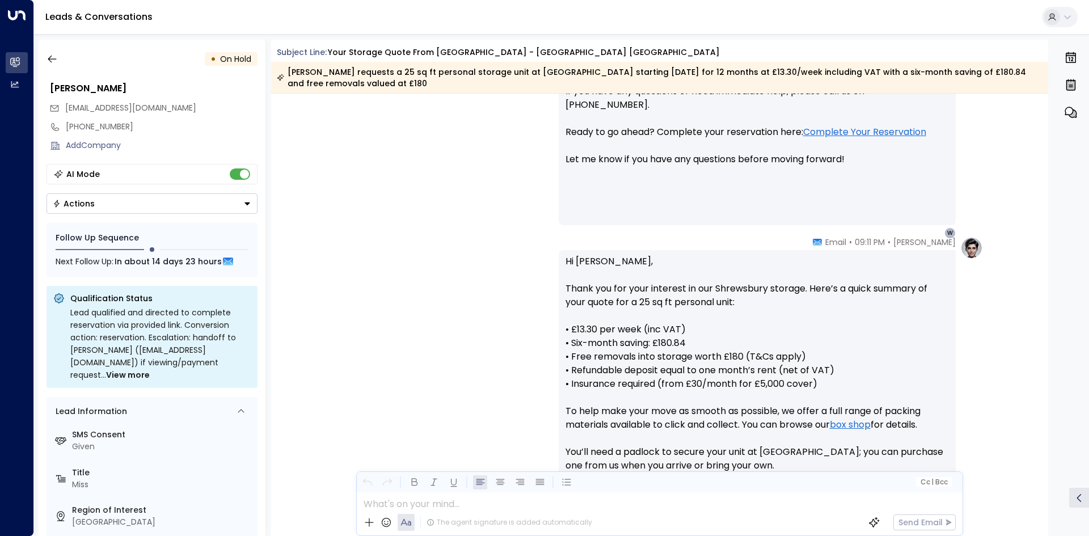
click at [341, 314] on div "Olivia Parker • 09:11 PM • Email Hi Anna, Thank you for your interest in our Sh…" at bounding box center [659, 444] width 646 height 417
